Goal: Check status

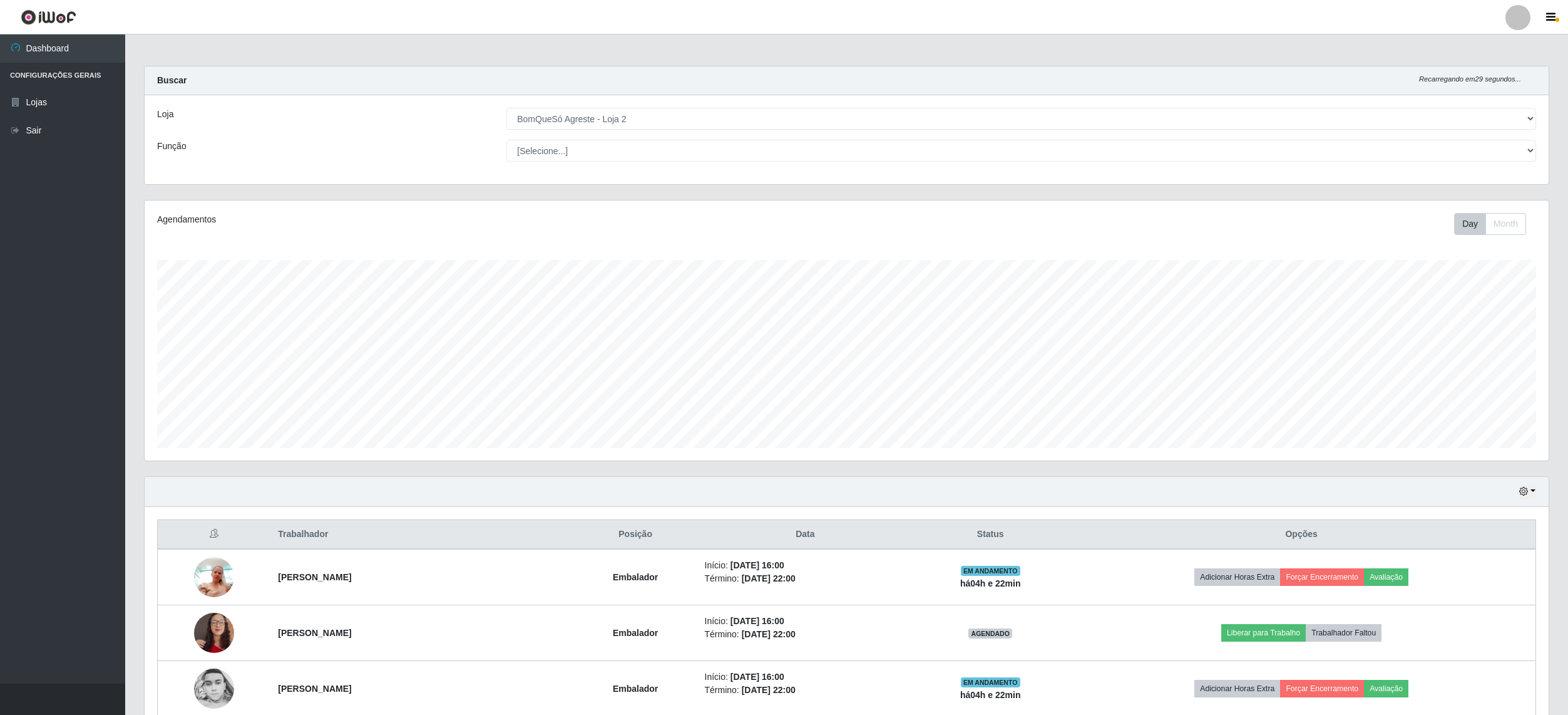
select select "214"
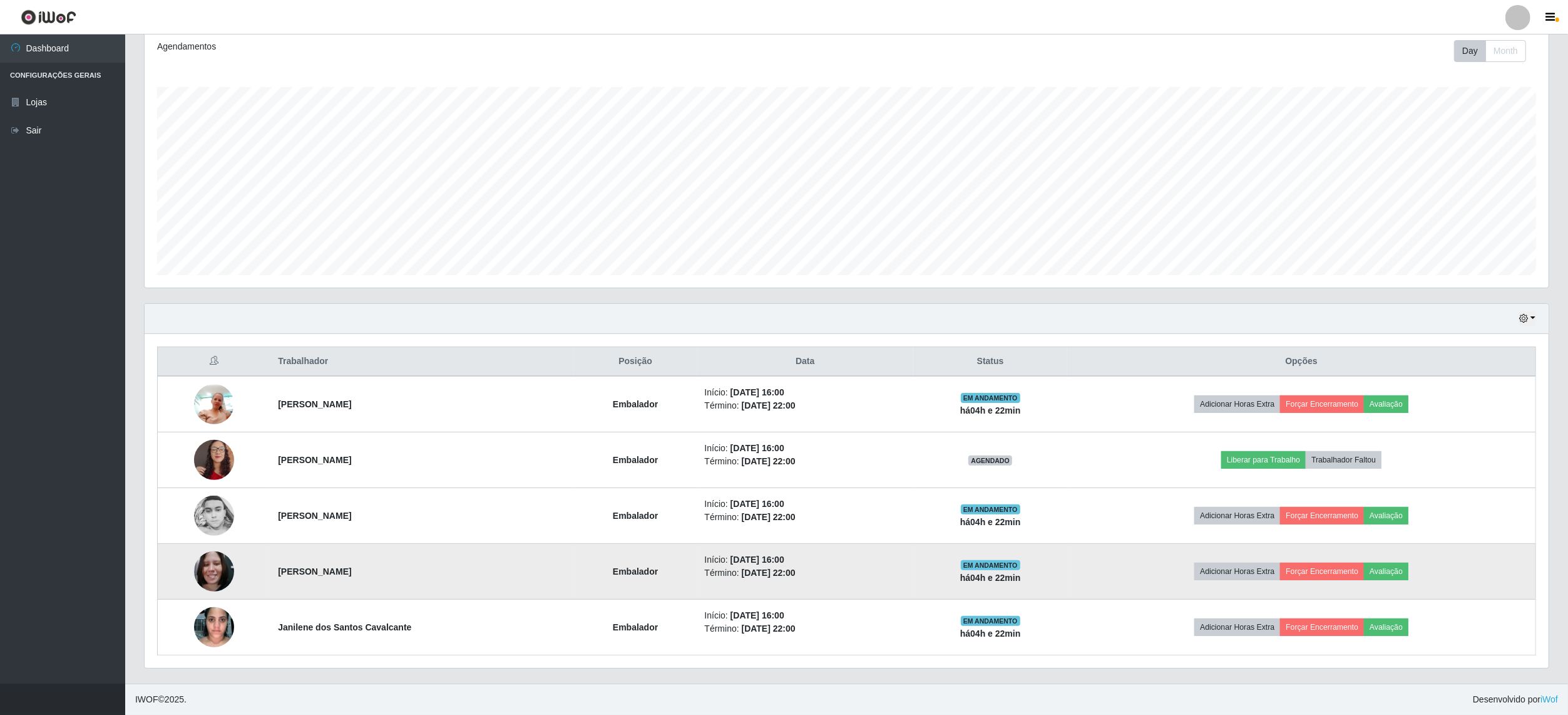
scroll to position [261, 1403]
click at [207, 577] on img at bounding box center [213, 571] width 40 height 53
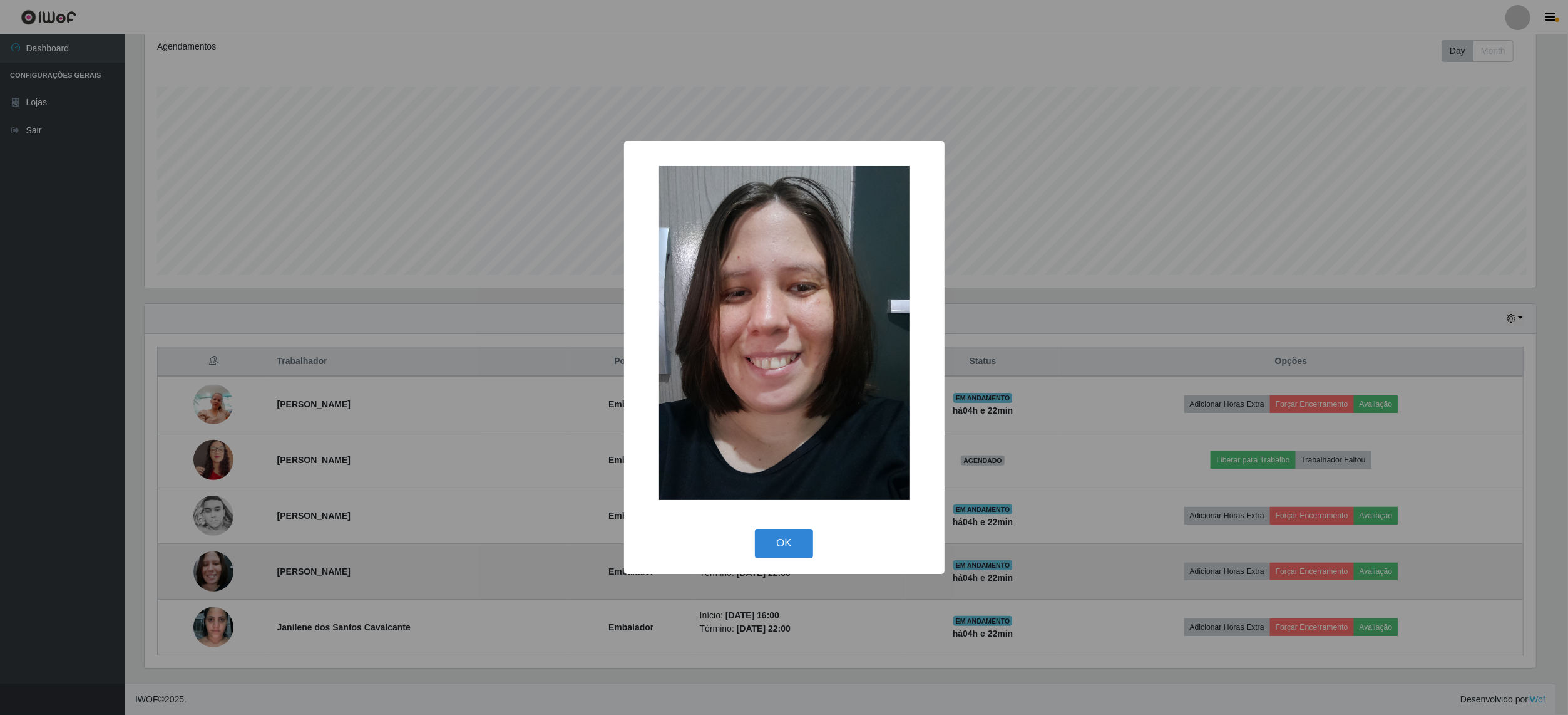
scroll to position [261, 1394]
click at [207, 577] on div "× OK Cancel" at bounding box center [785, 357] width 1571 height 715
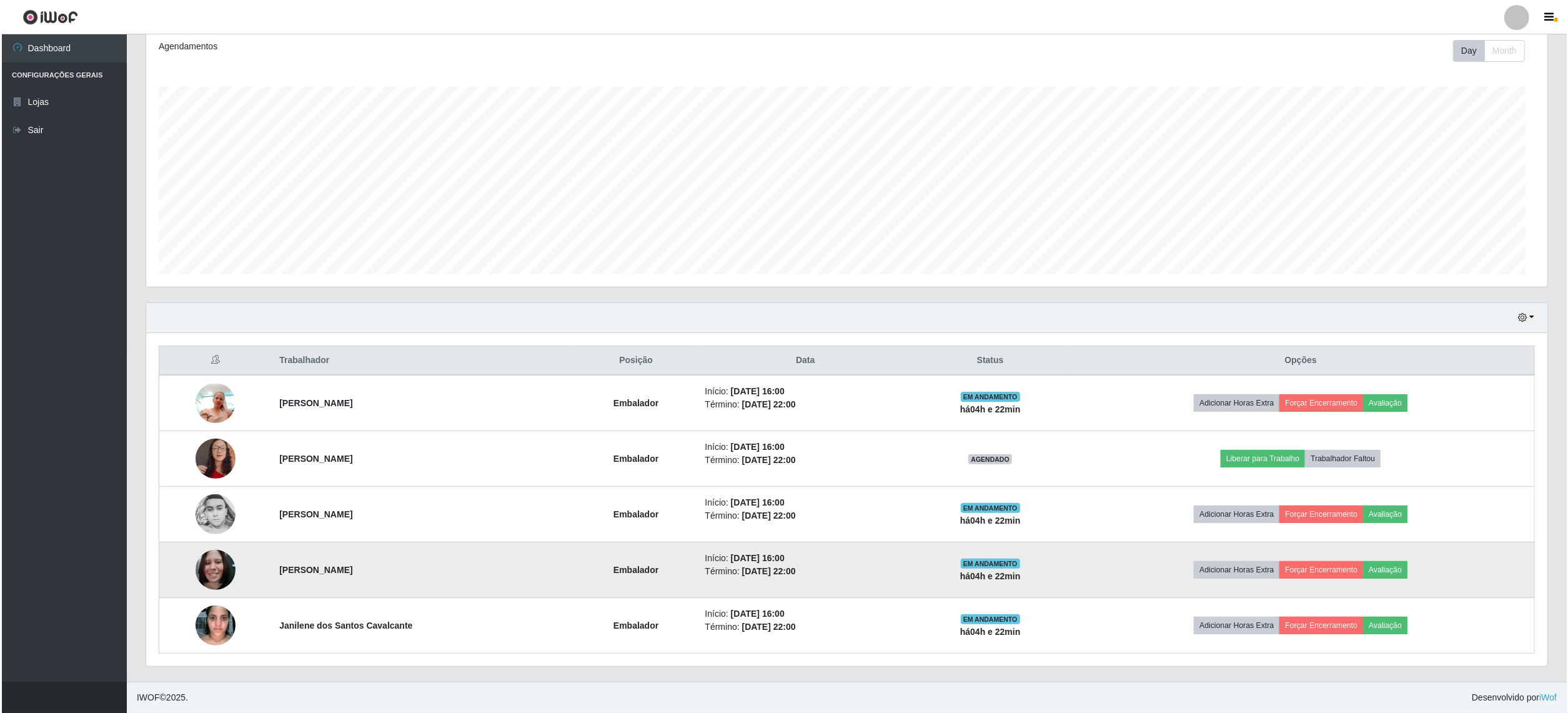
scroll to position [260, 1401]
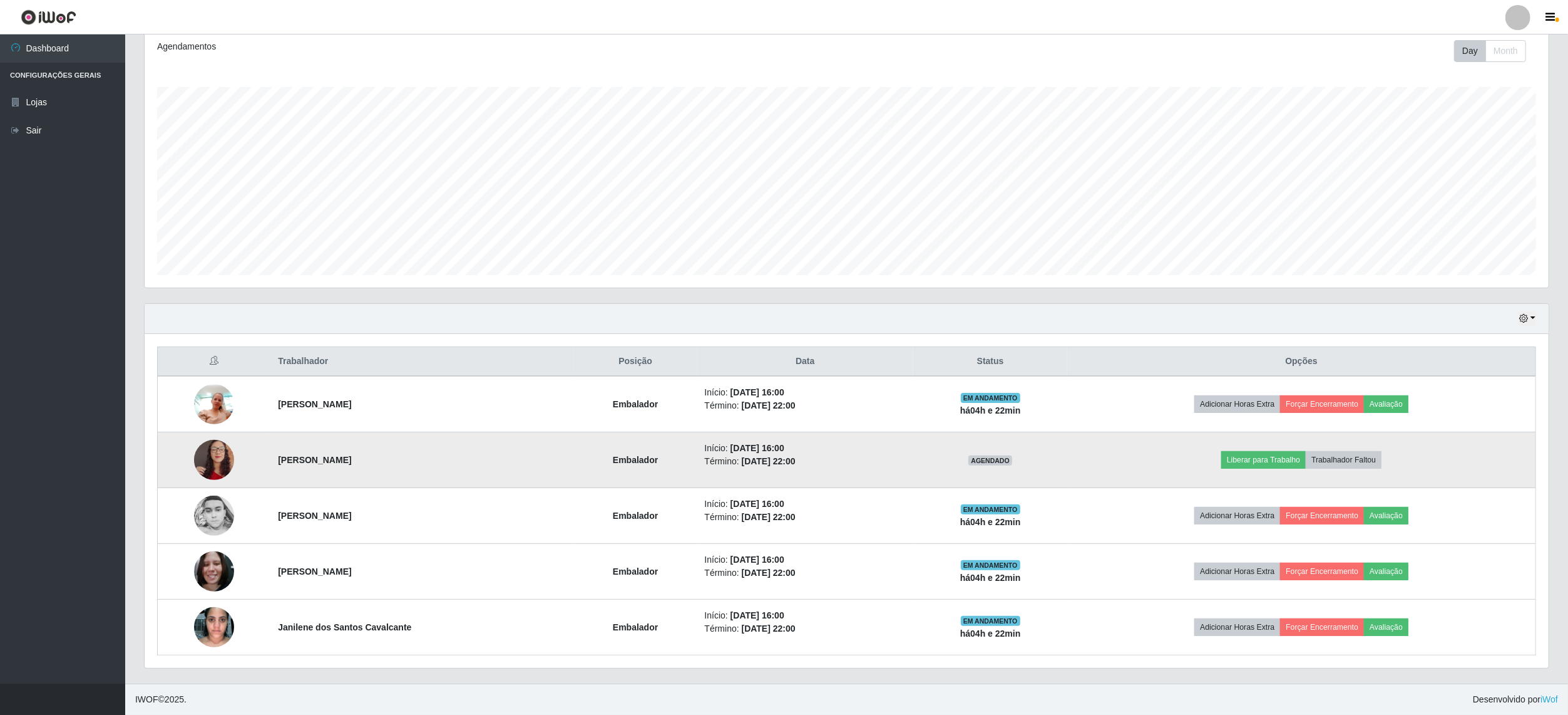
click at [208, 453] on img at bounding box center [213, 459] width 40 height 71
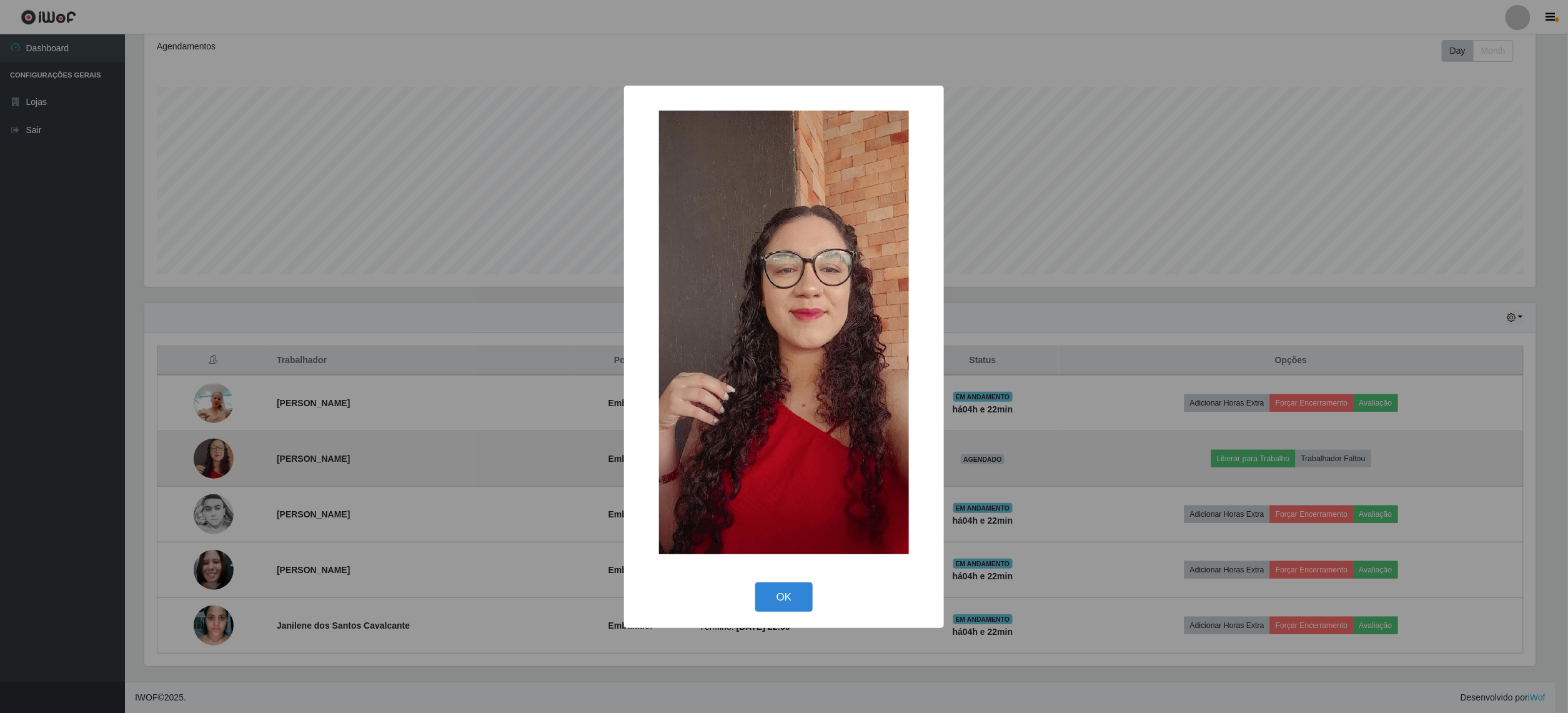
click at [208, 451] on div "× OK Cancel" at bounding box center [784, 356] width 1568 height 713
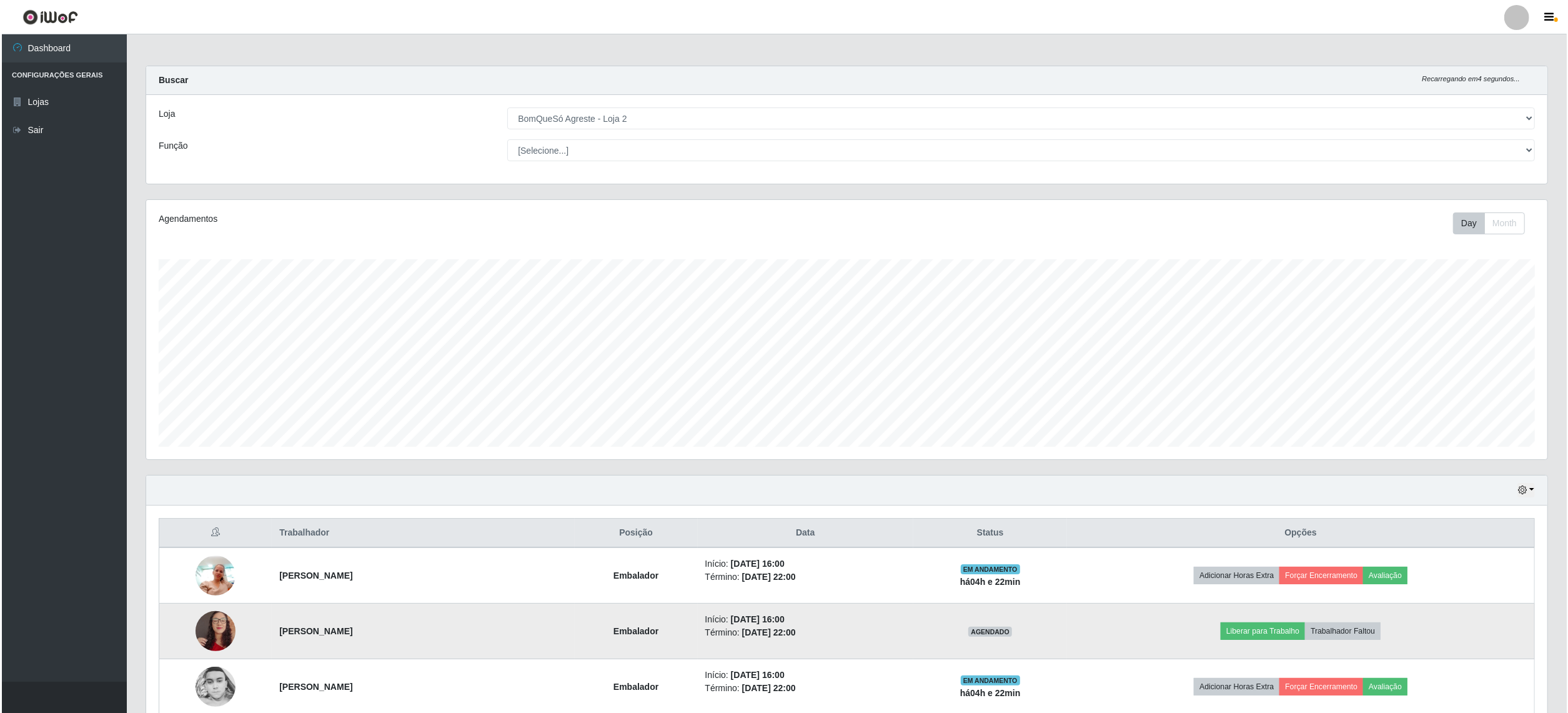
scroll to position [166, 0]
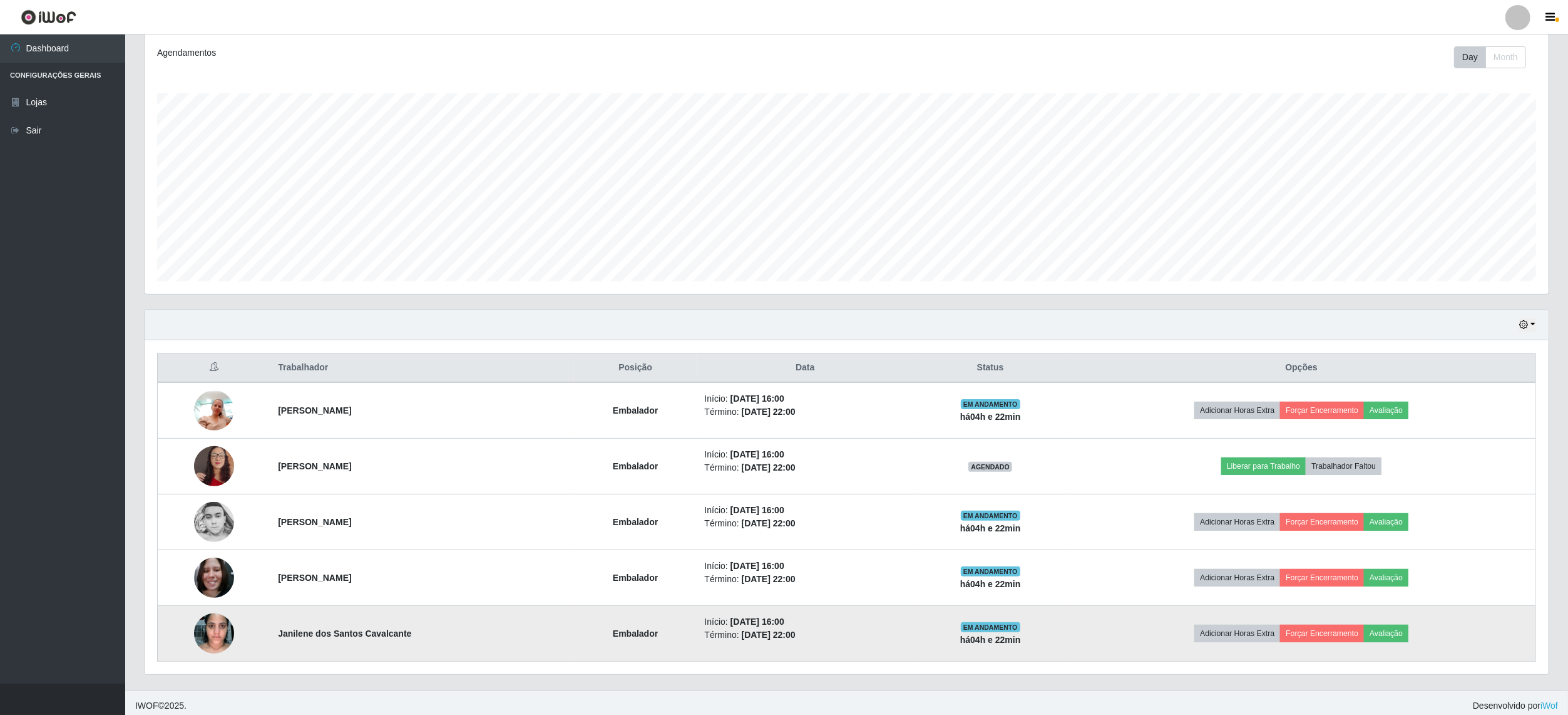
click at [209, 637] on img at bounding box center [213, 633] width 40 height 53
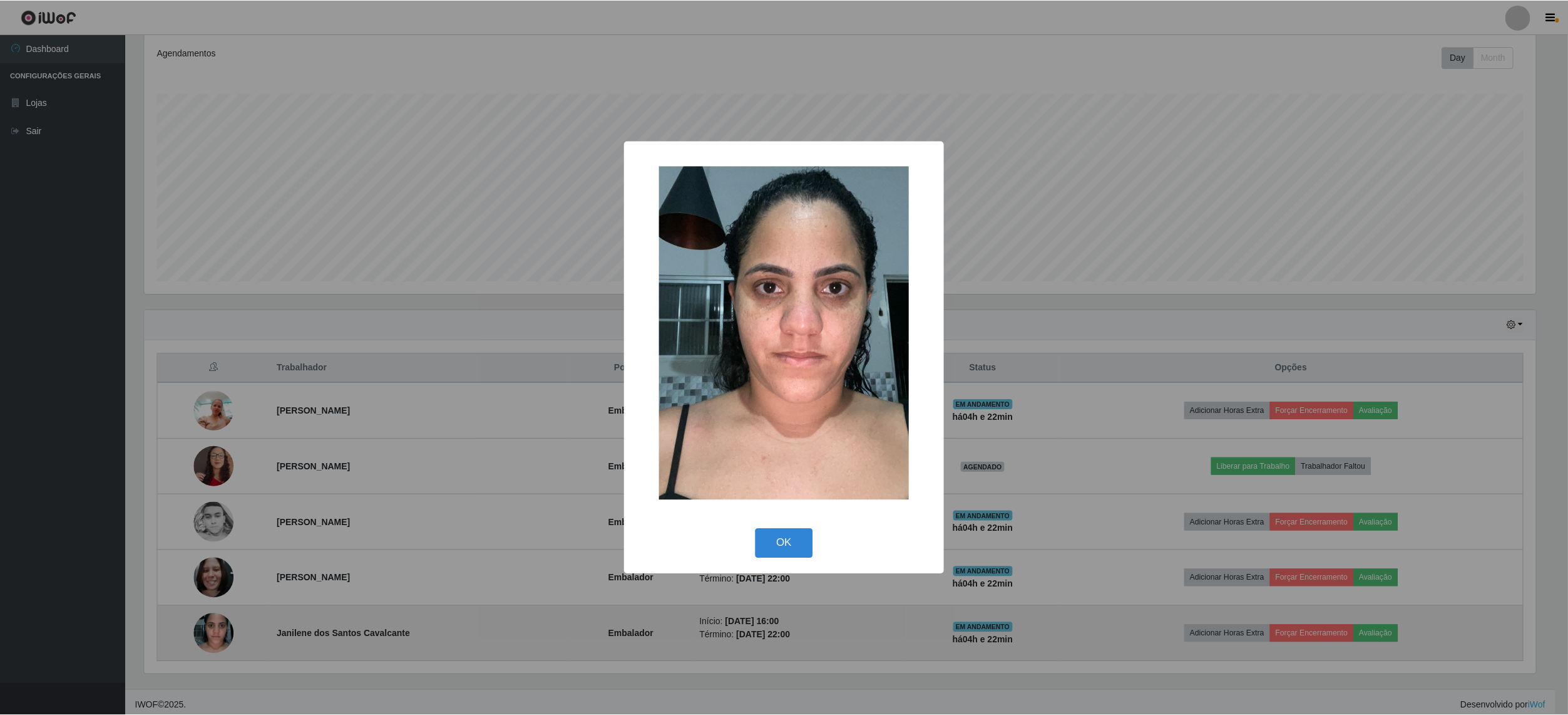
scroll to position [261, 1394]
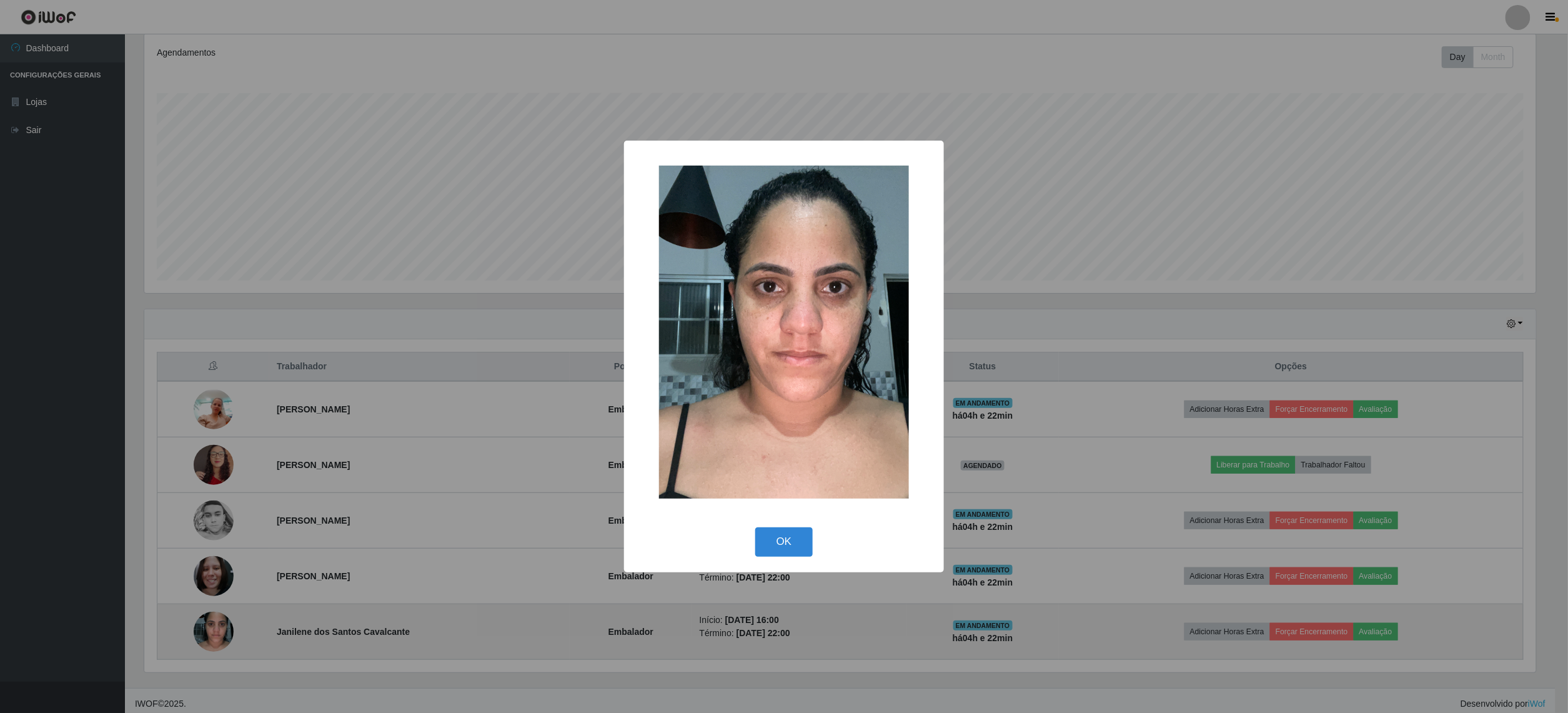
click at [208, 635] on div "× OK Cancel" at bounding box center [784, 356] width 1568 height 713
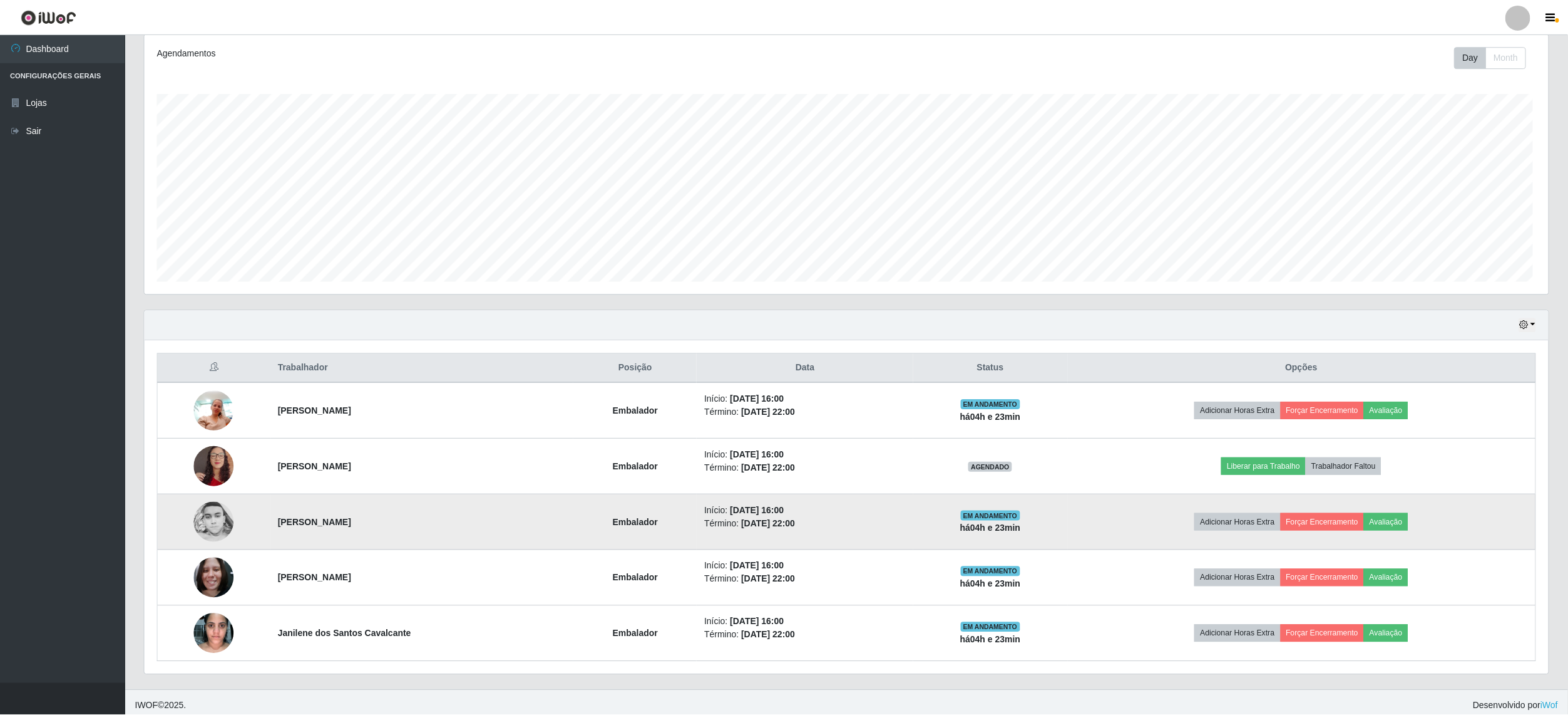
scroll to position [261, 1403]
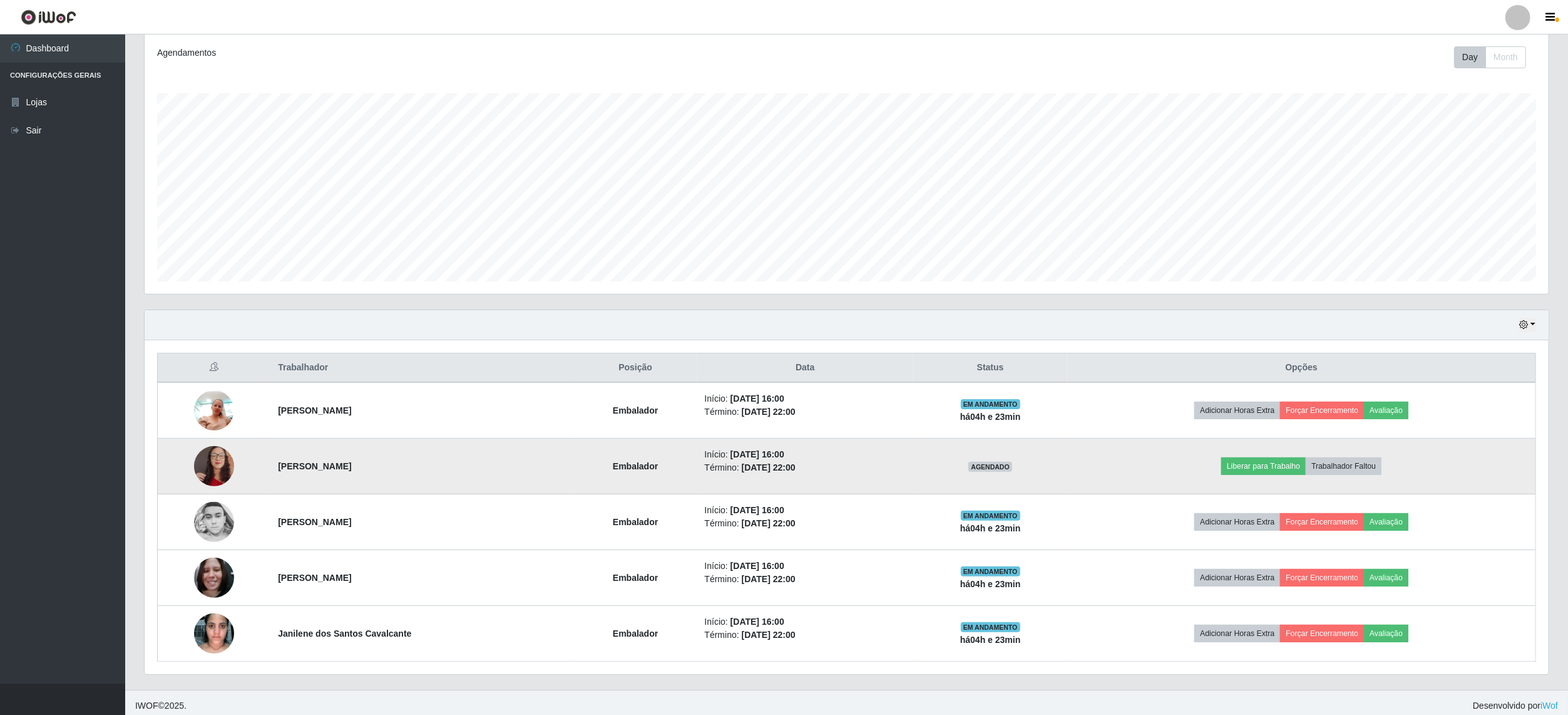
click at [216, 471] on img at bounding box center [213, 465] width 40 height 71
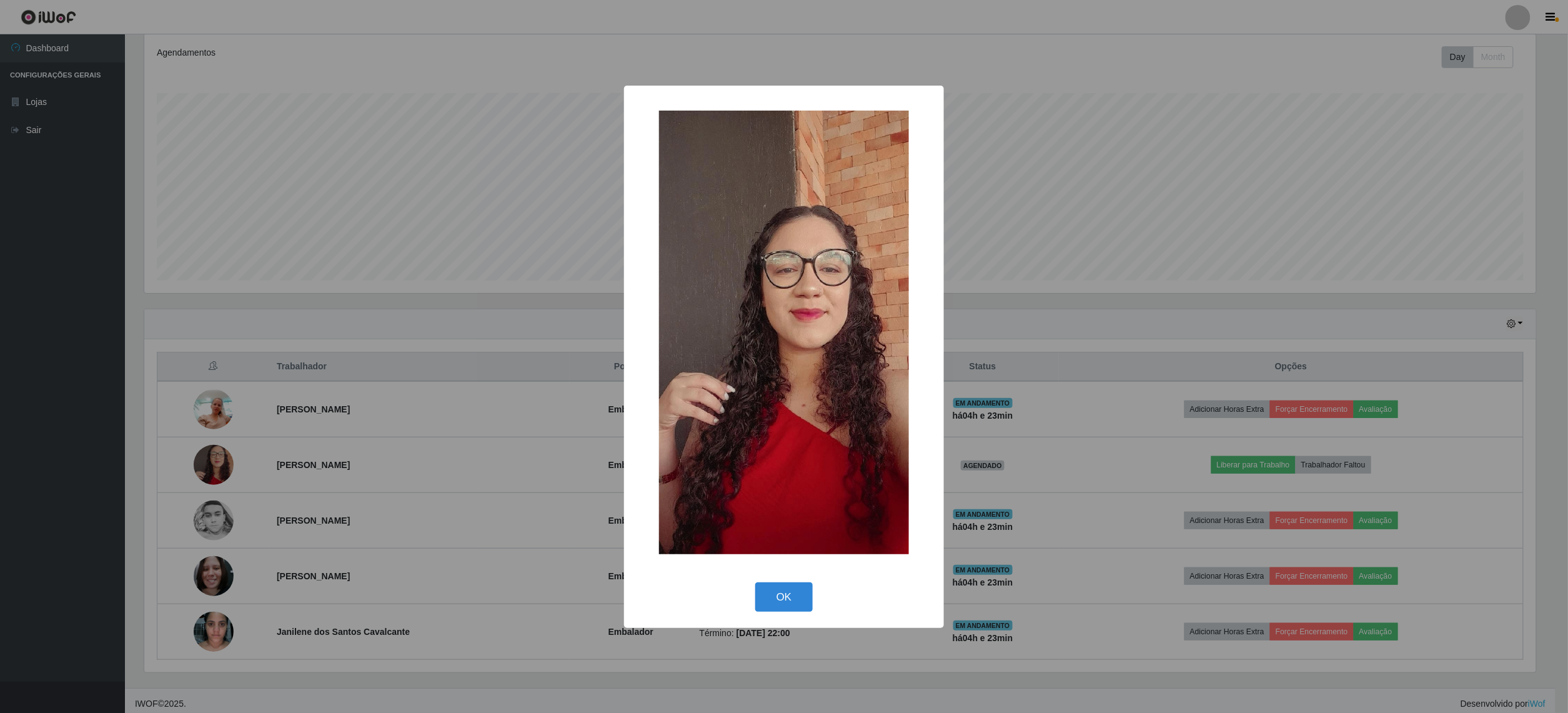
click at [208, 487] on div "× OK Cancel" at bounding box center [784, 356] width 1568 height 713
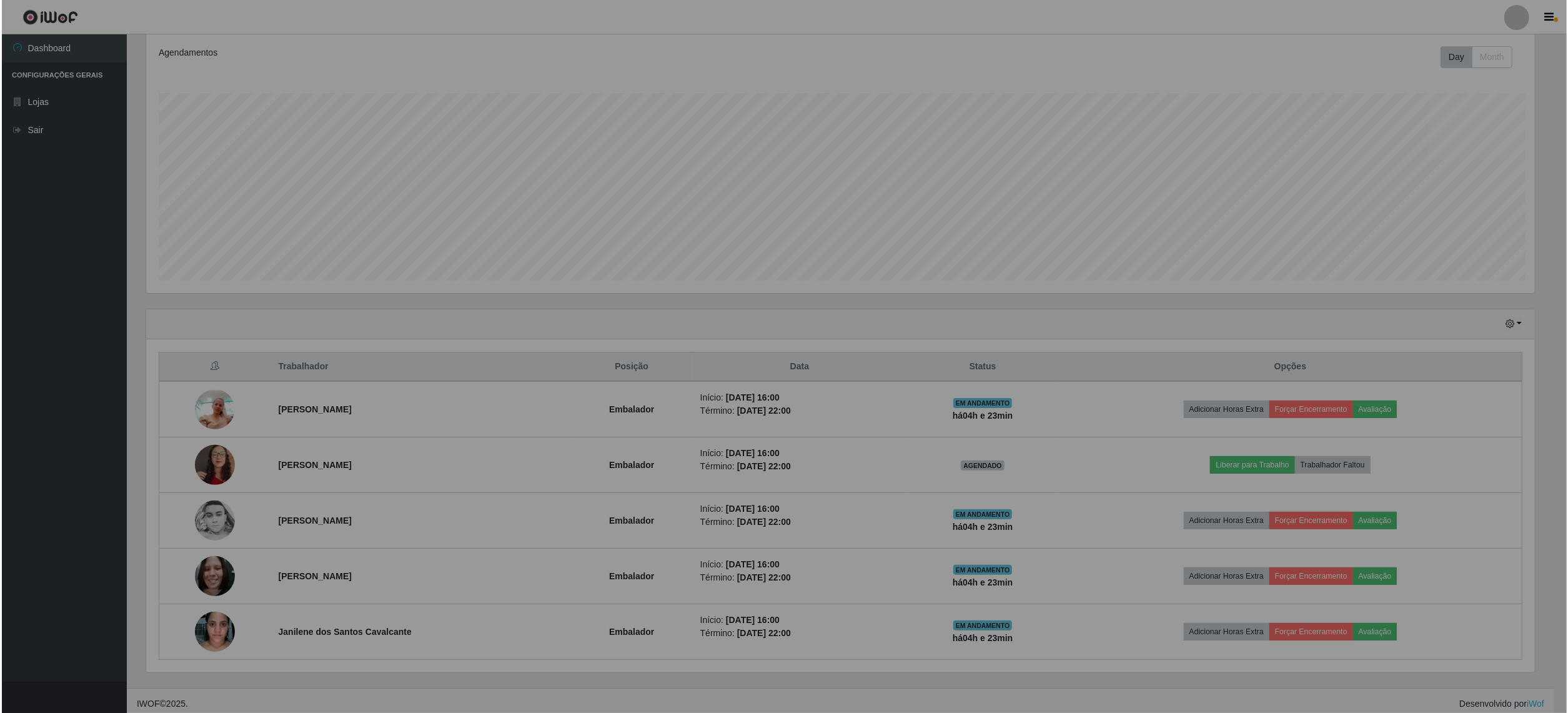
scroll to position [260, 1401]
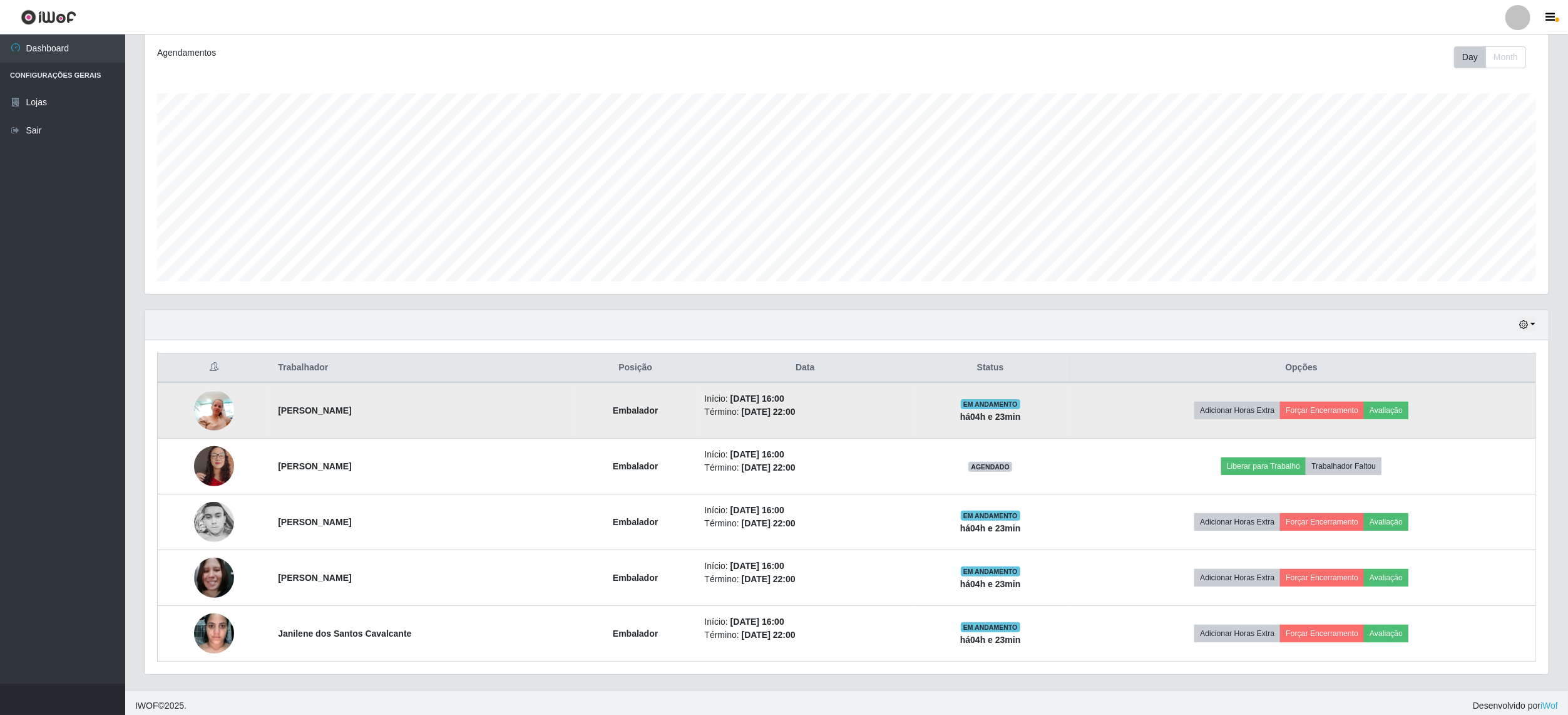
click at [213, 417] on img at bounding box center [213, 410] width 40 height 53
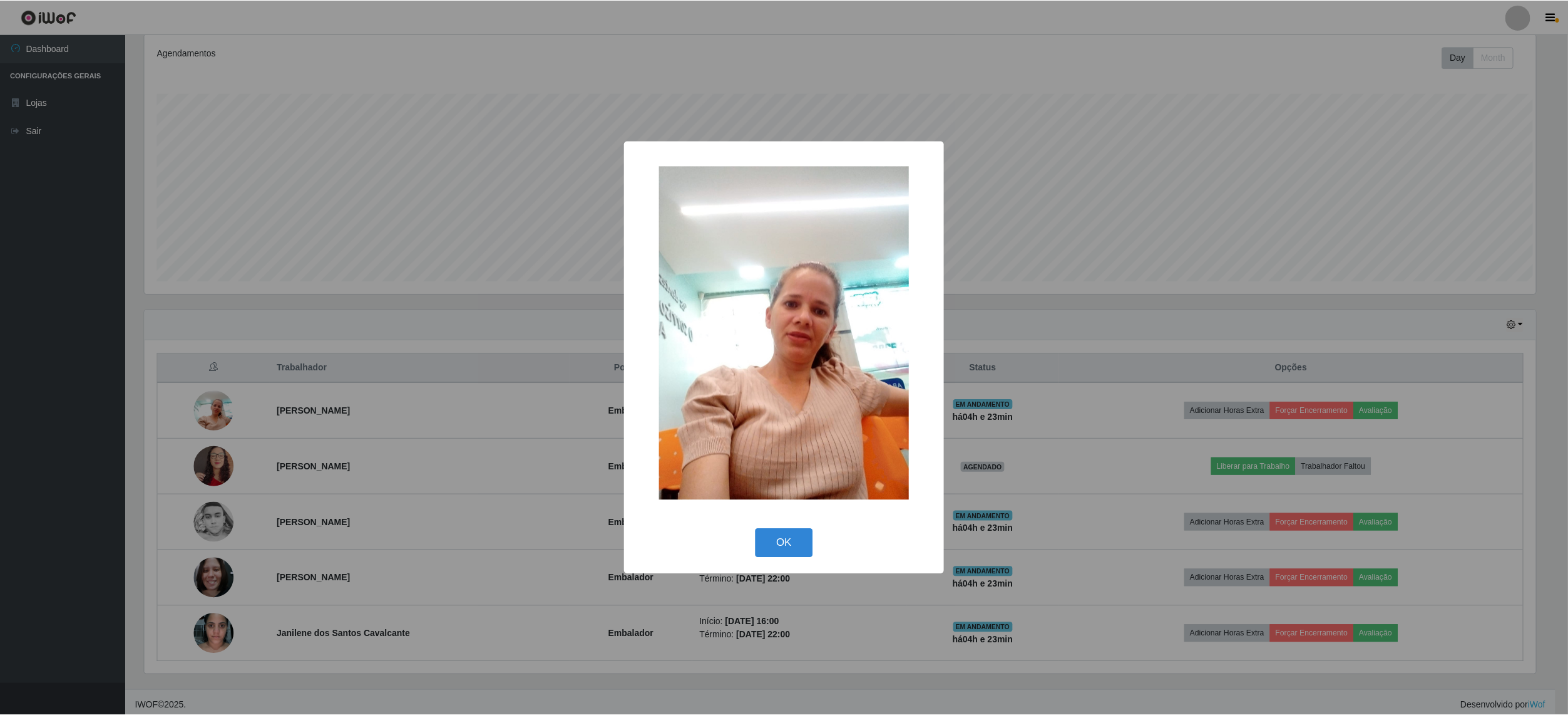
scroll to position [261, 1394]
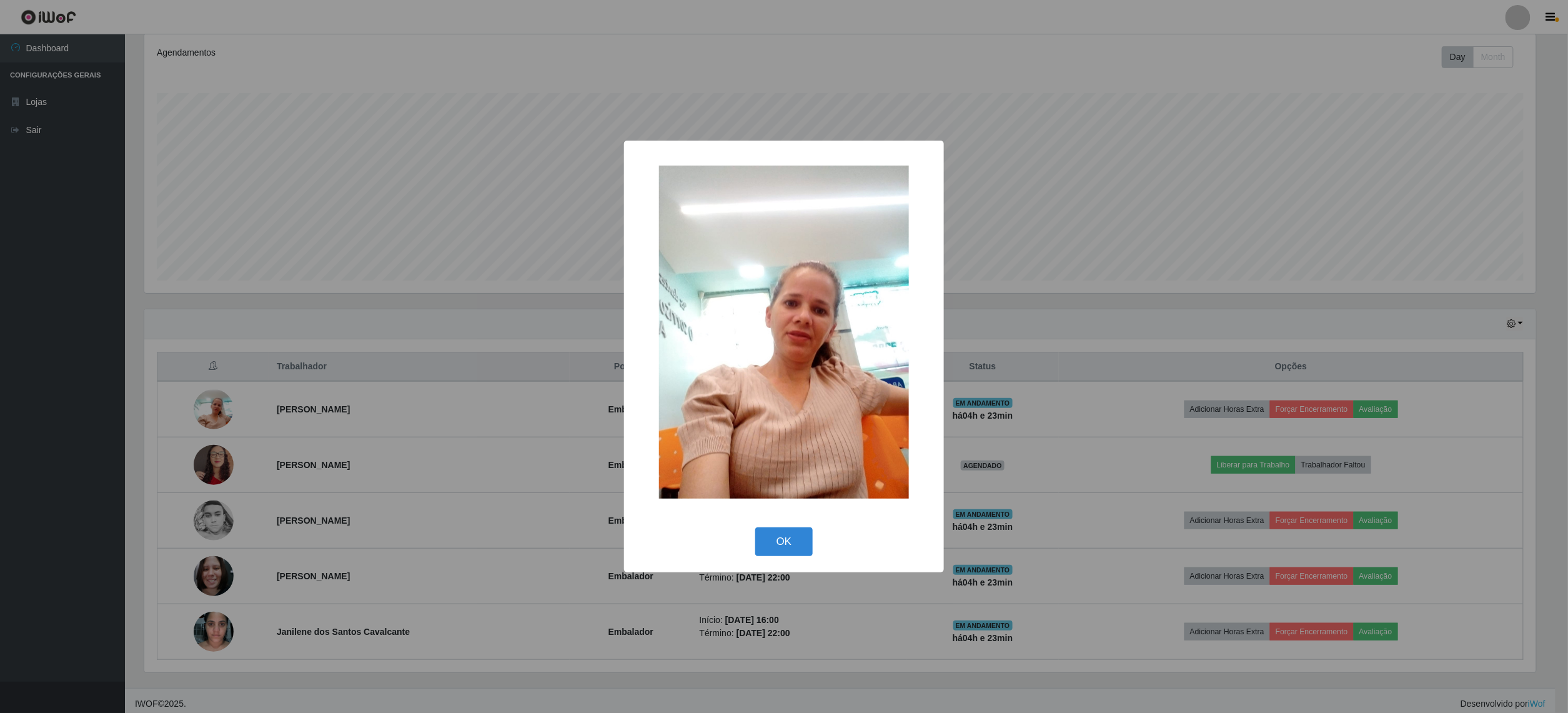
click at [212, 430] on div "× OK Cancel" at bounding box center [784, 356] width 1568 height 713
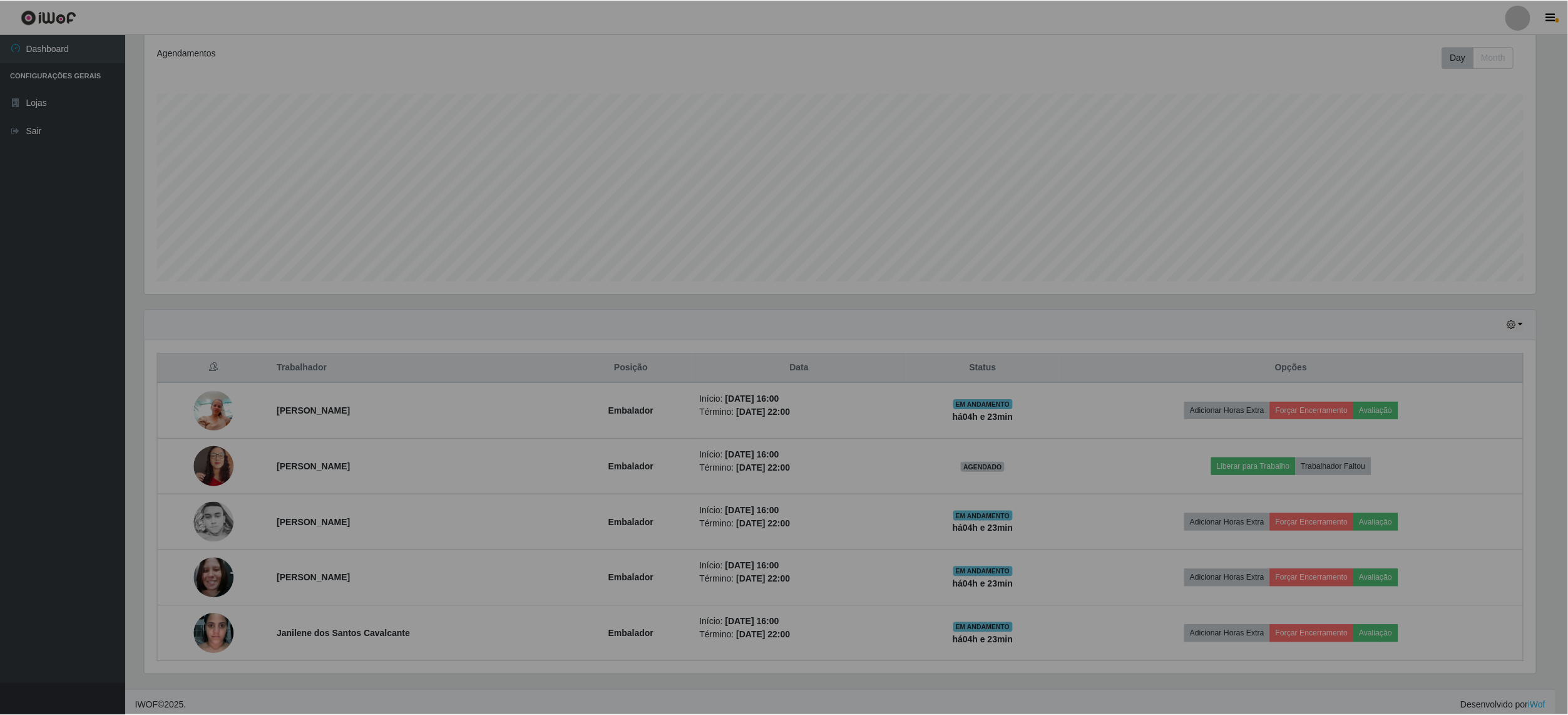
scroll to position [261, 1403]
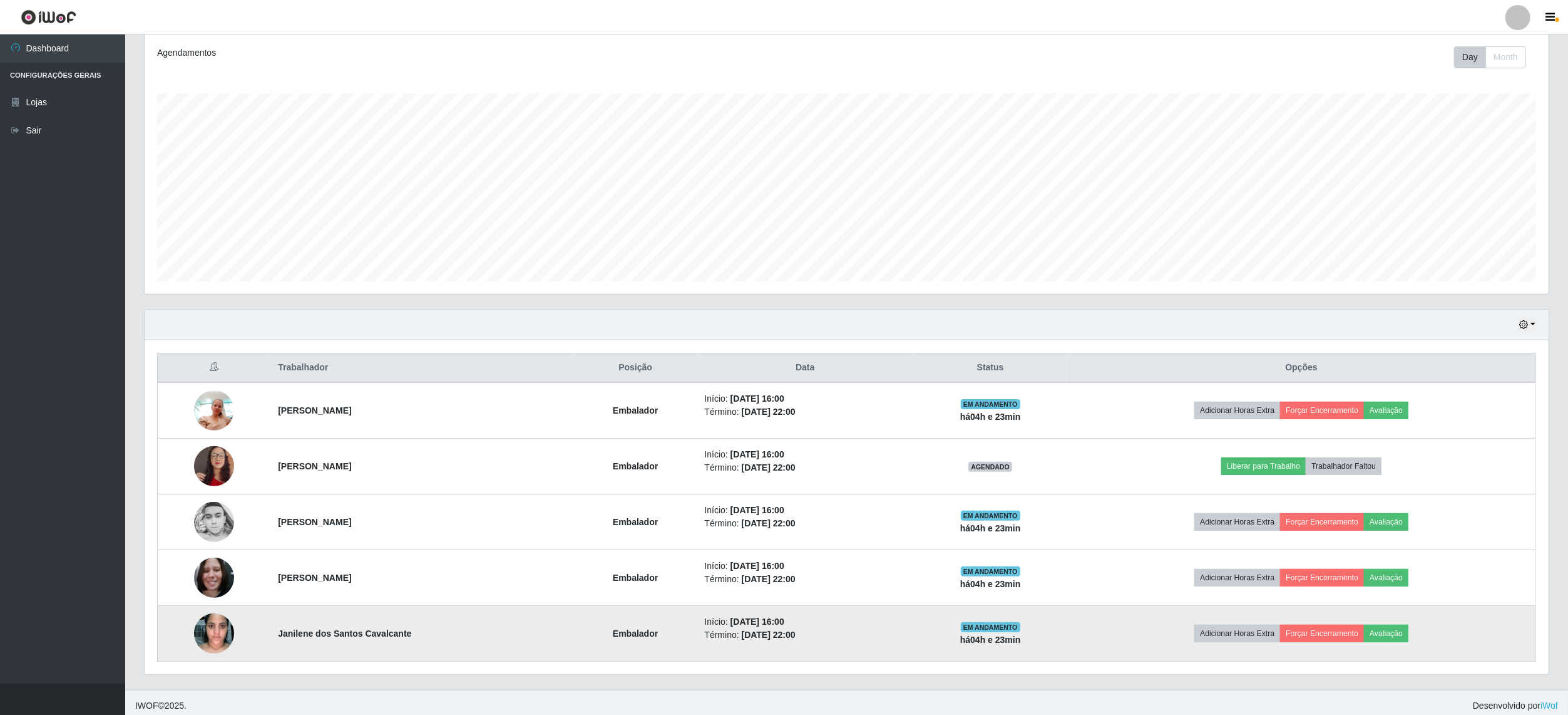
click at [210, 643] on img at bounding box center [213, 633] width 40 height 53
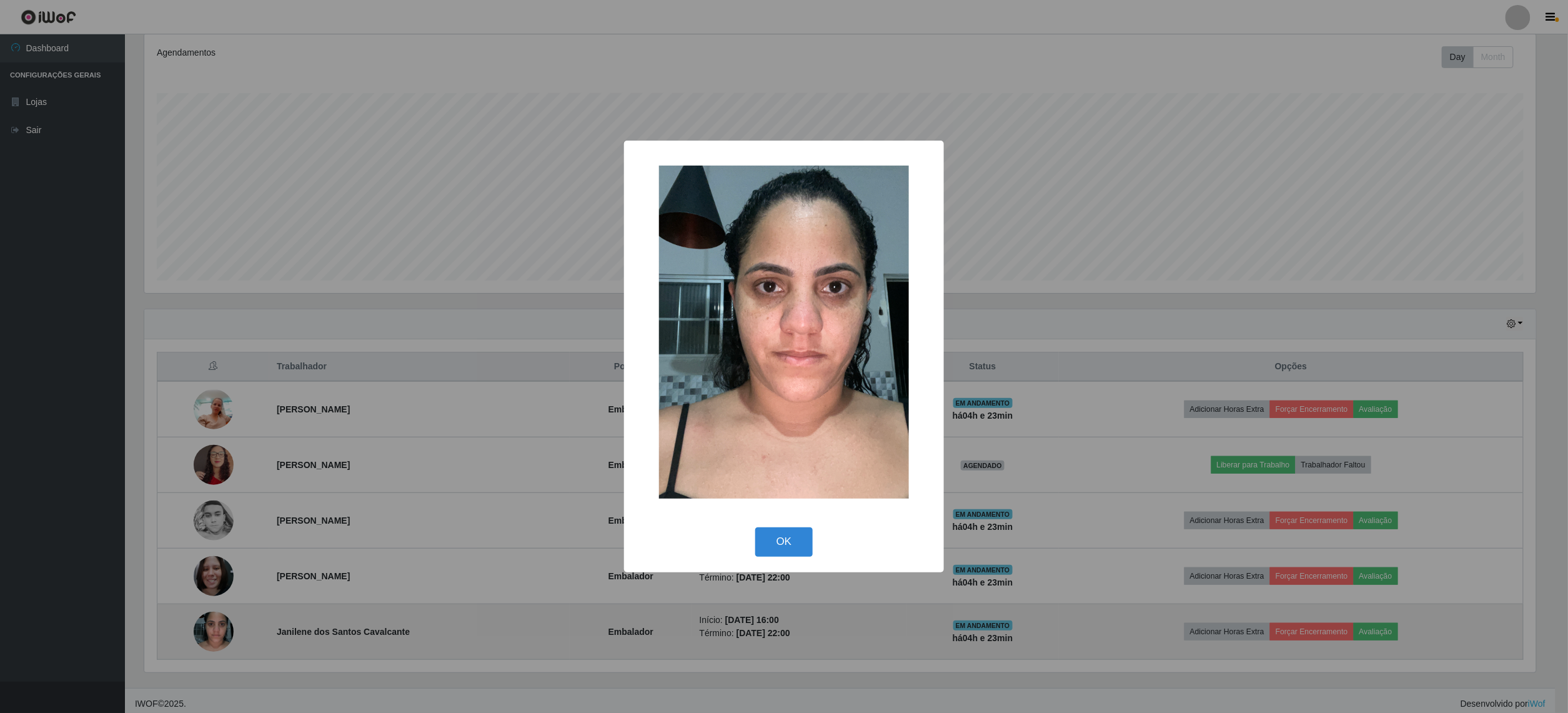
click at [210, 641] on div "× OK Cancel" at bounding box center [784, 356] width 1568 height 713
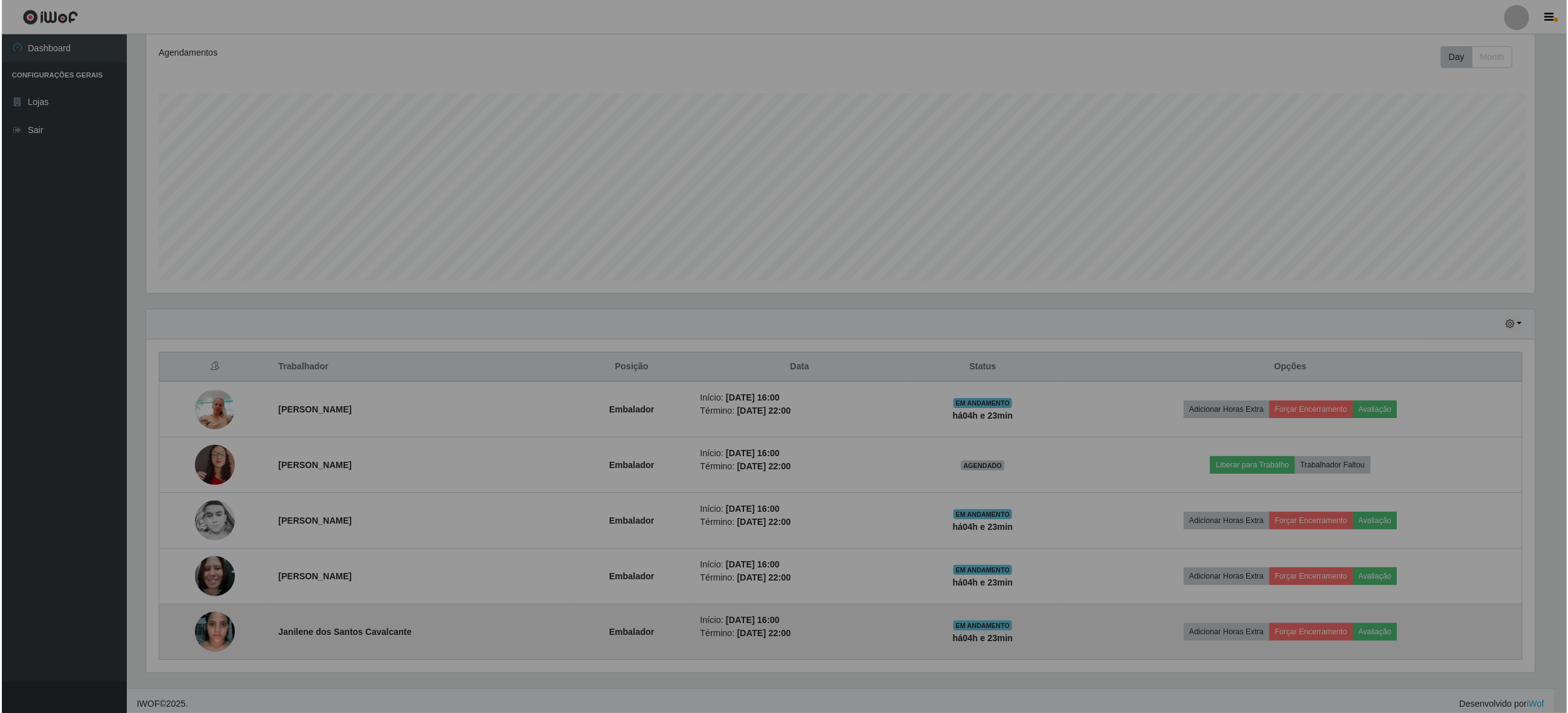
scroll to position [260, 1401]
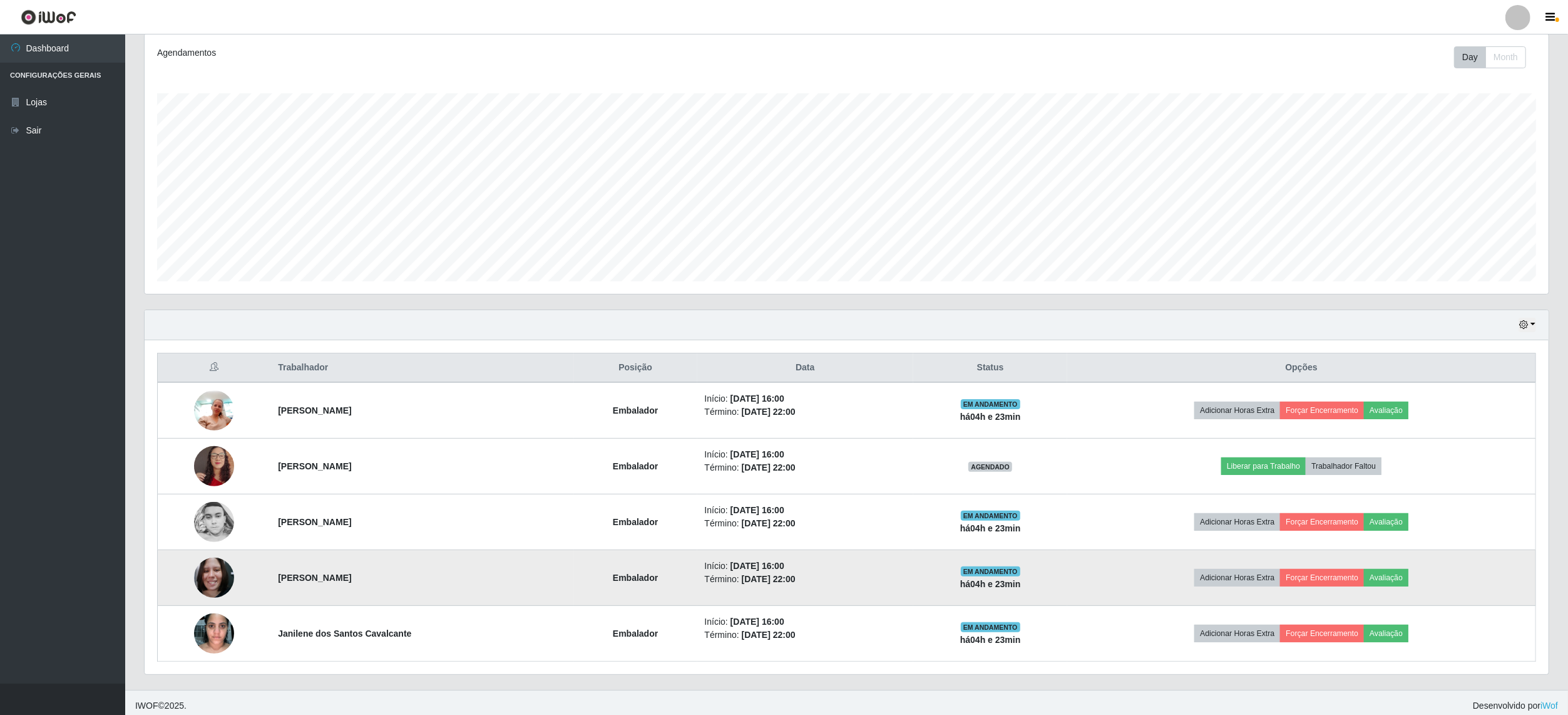
click at [213, 587] on img at bounding box center [213, 577] width 40 height 53
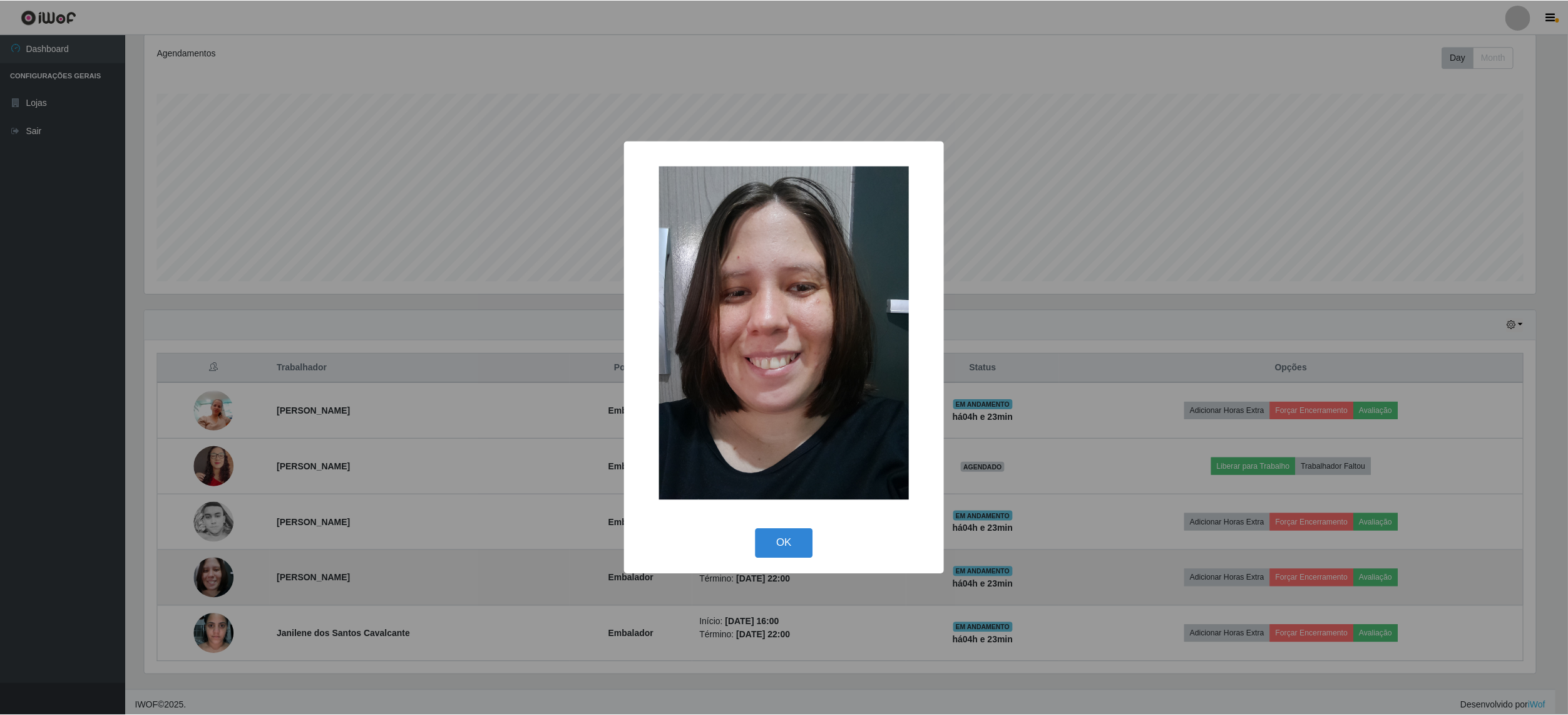
scroll to position [0, 0]
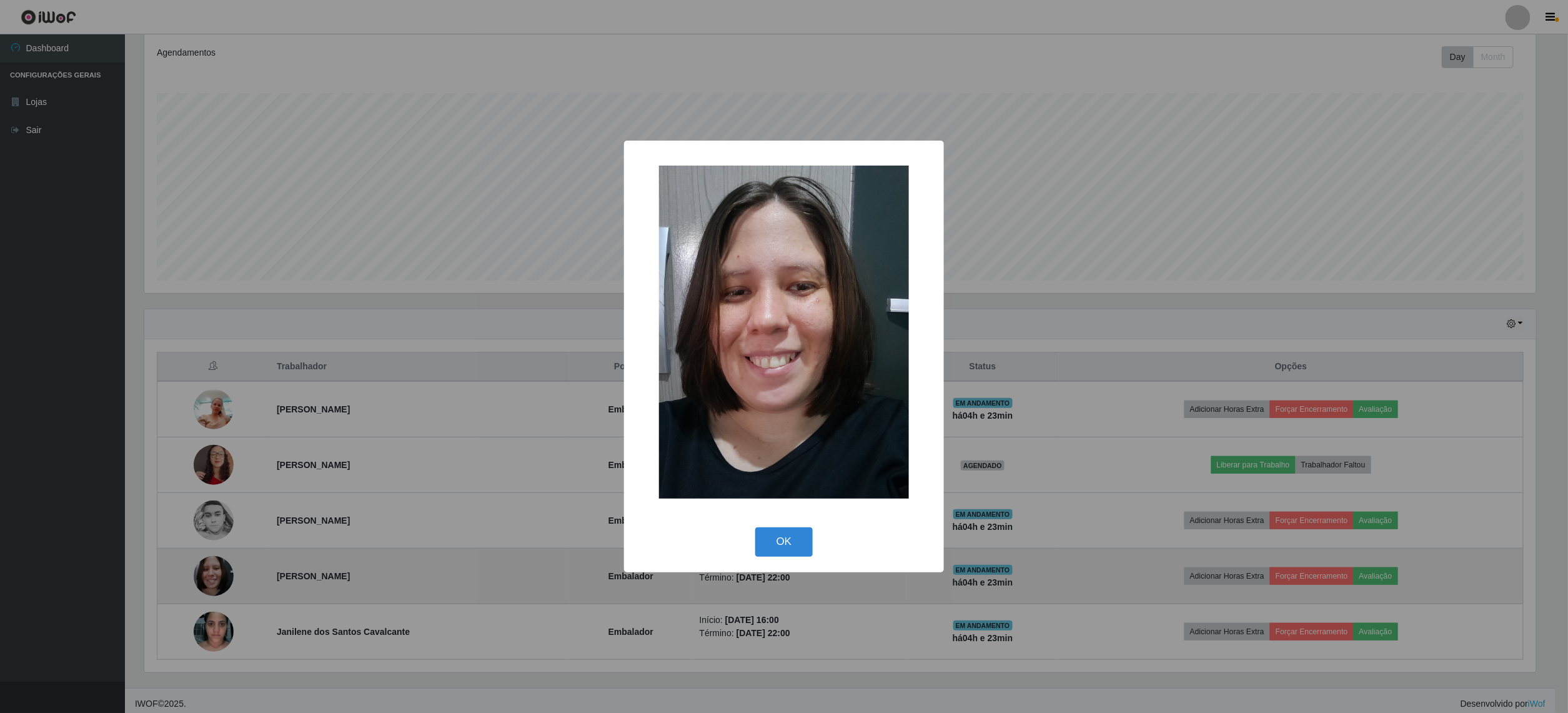
click at [212, 586] on div "× OK Cancel" at bounding box center [784, 356] width 1568 height 713
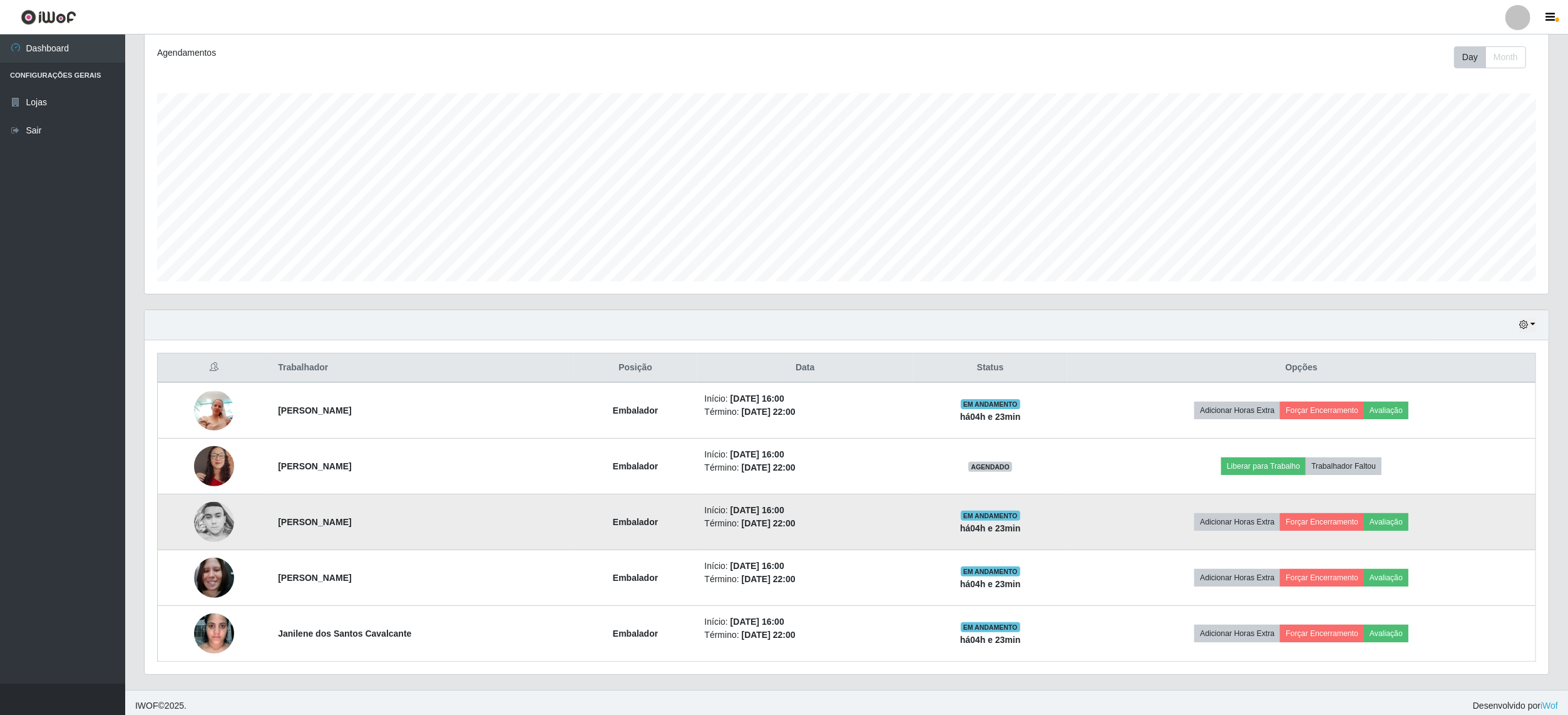
click at [205, 535] on img at bounding box center [213, 521] width 40 height 40
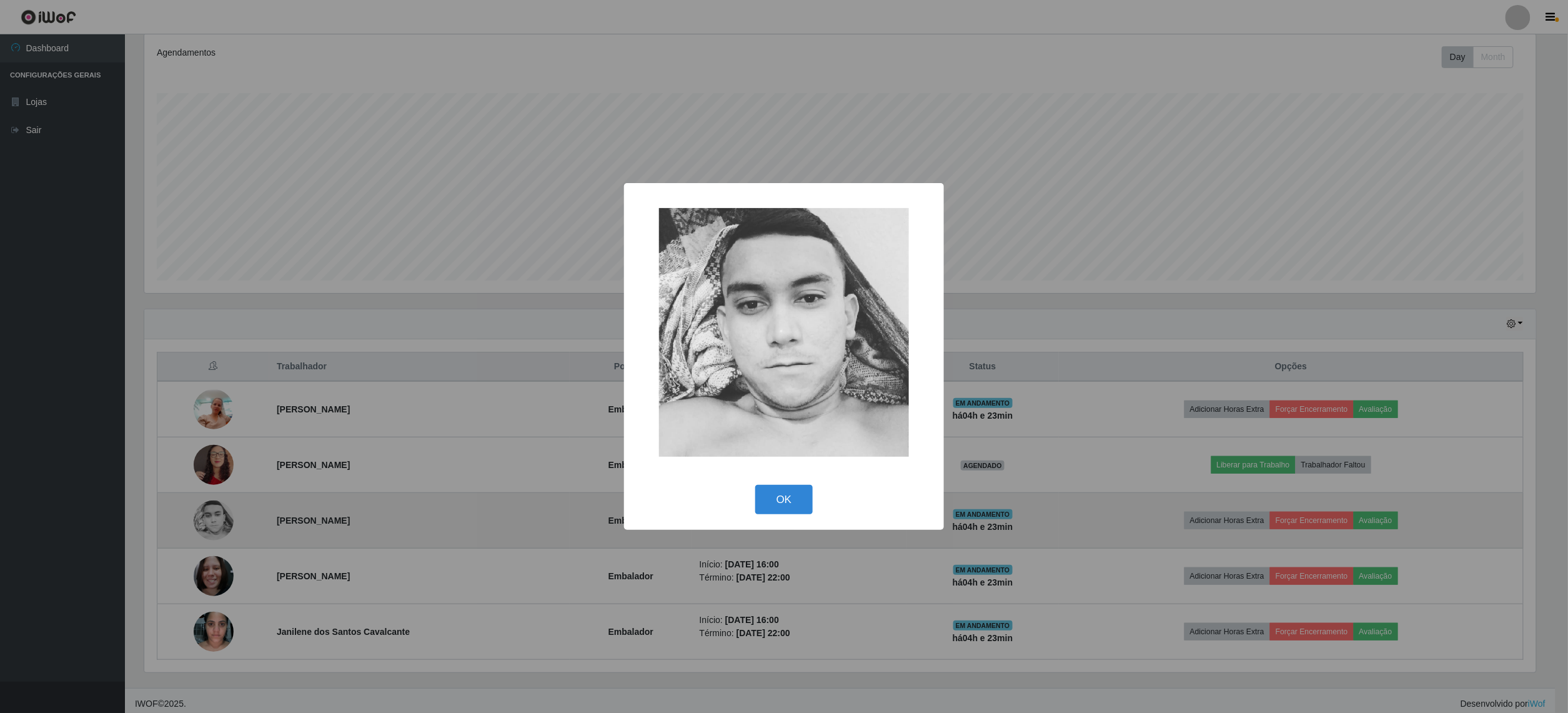
click at [205, 534] on div "× OK Cancel" at bounding box center [784, 356] width 1568 height 713
